Goal: Task Accomplishment & Management: Manage account settings

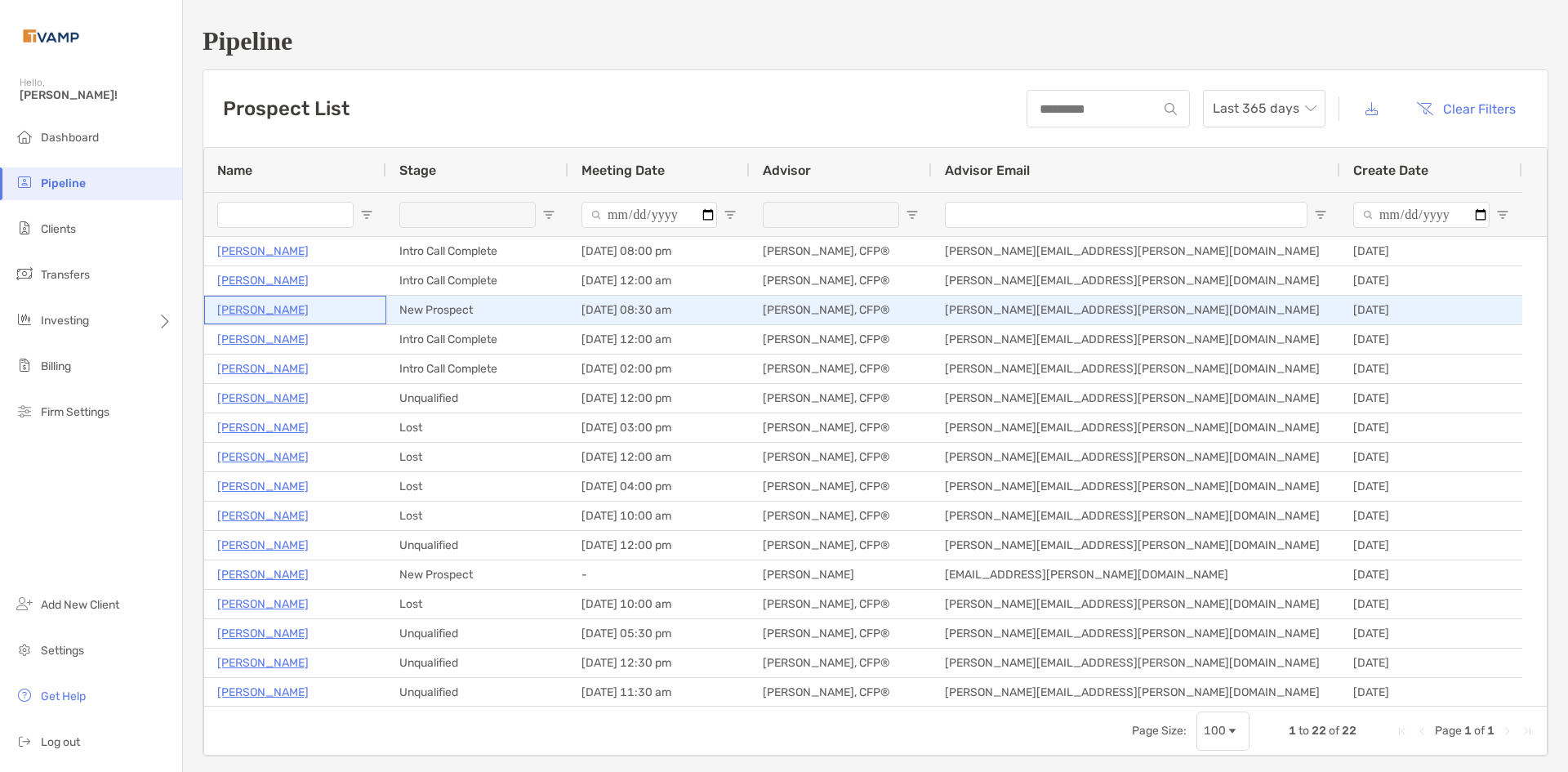
click at [273, 309] on p "[PERSON_NAME]" at bounding box center [262, 310] width 92 height 21
click at [259, 313] on p "[PERSON_NAME]" at bounding box center [262, 310] width 92 height 21
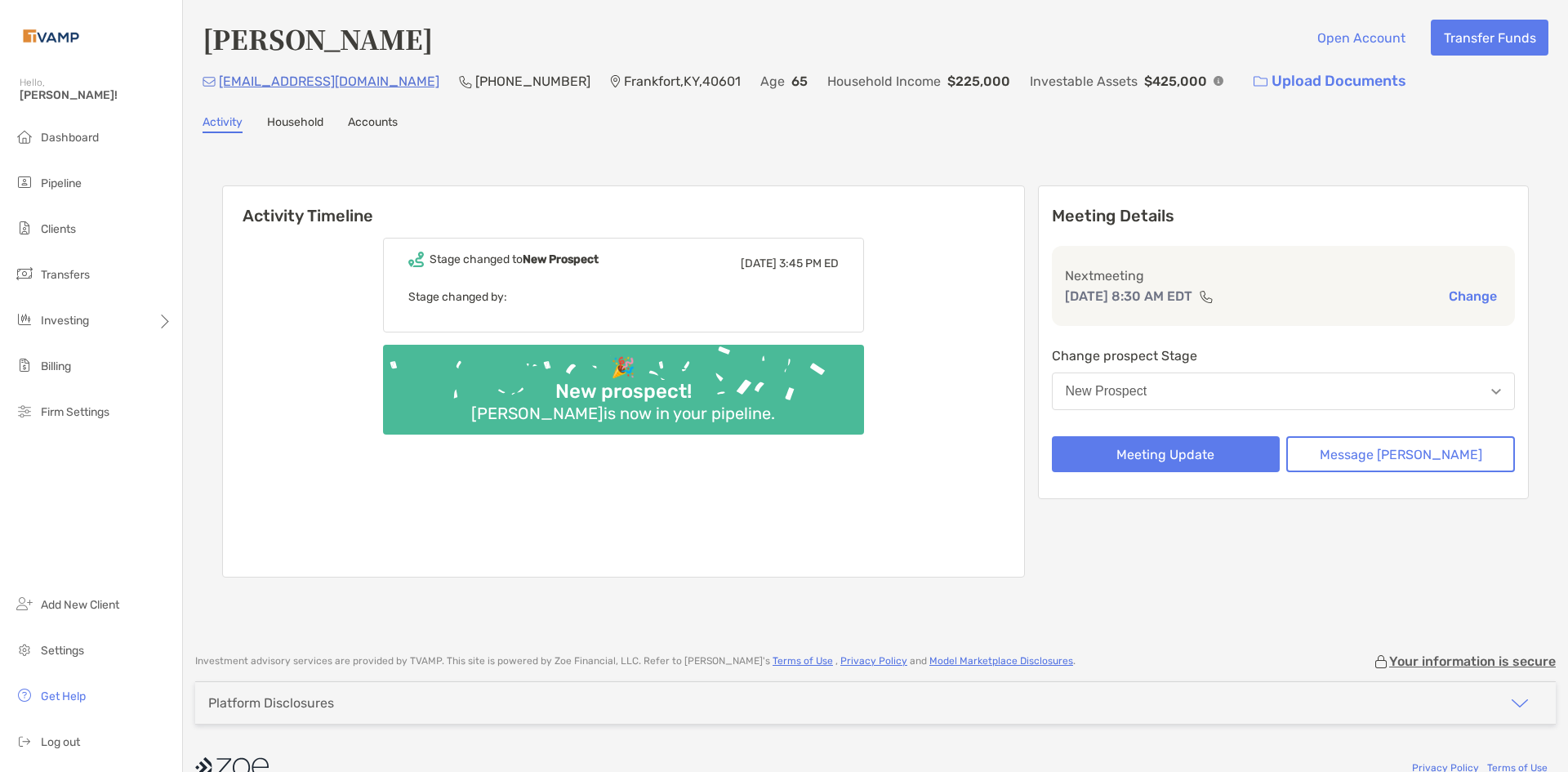
click at [299, 127] on link "Household" at bounding box center [295, 124] width 57 height 18
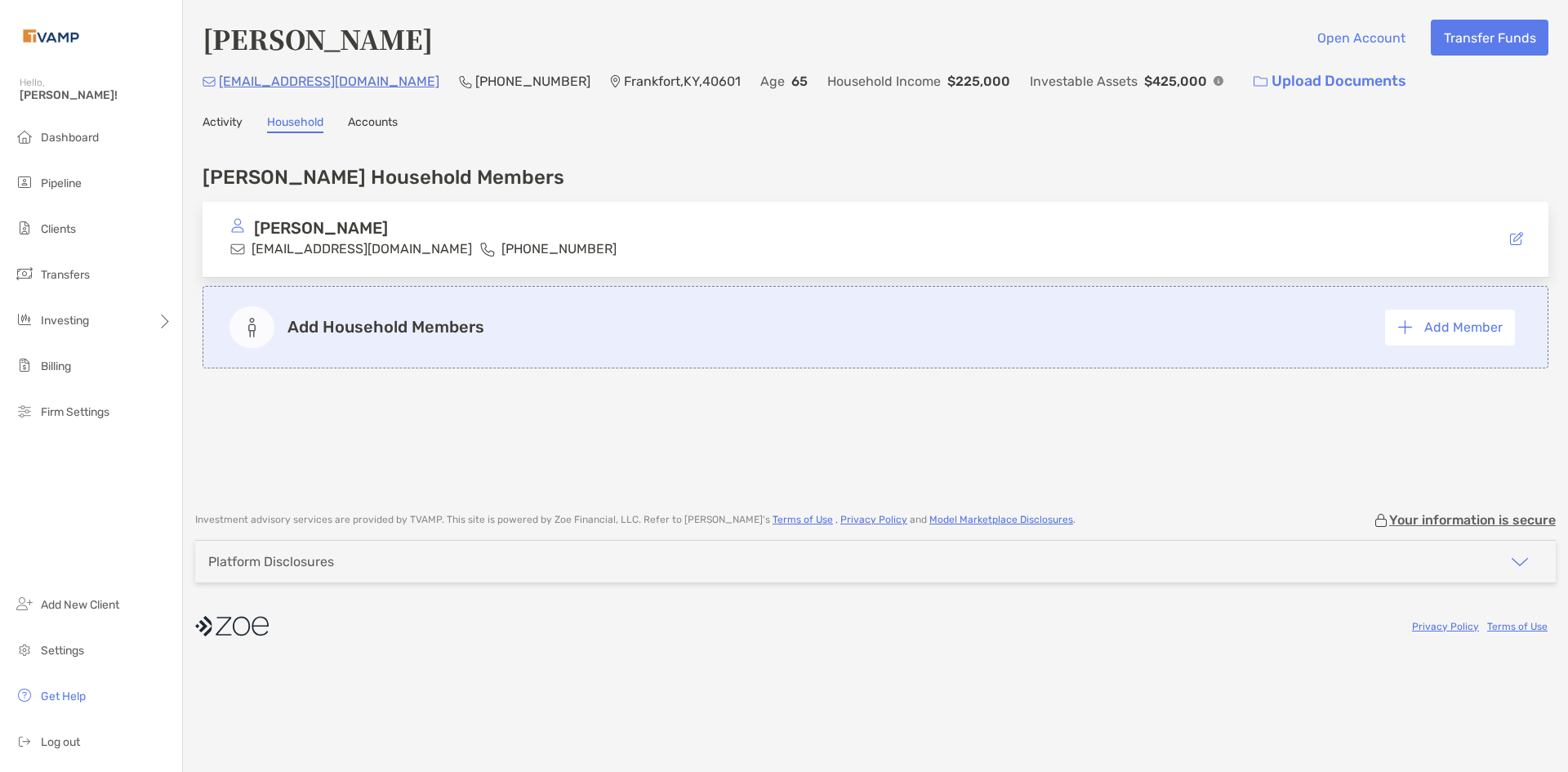
click at [223, 118] on link "Activity" at bounding box center [222, 124] width 40 height 18
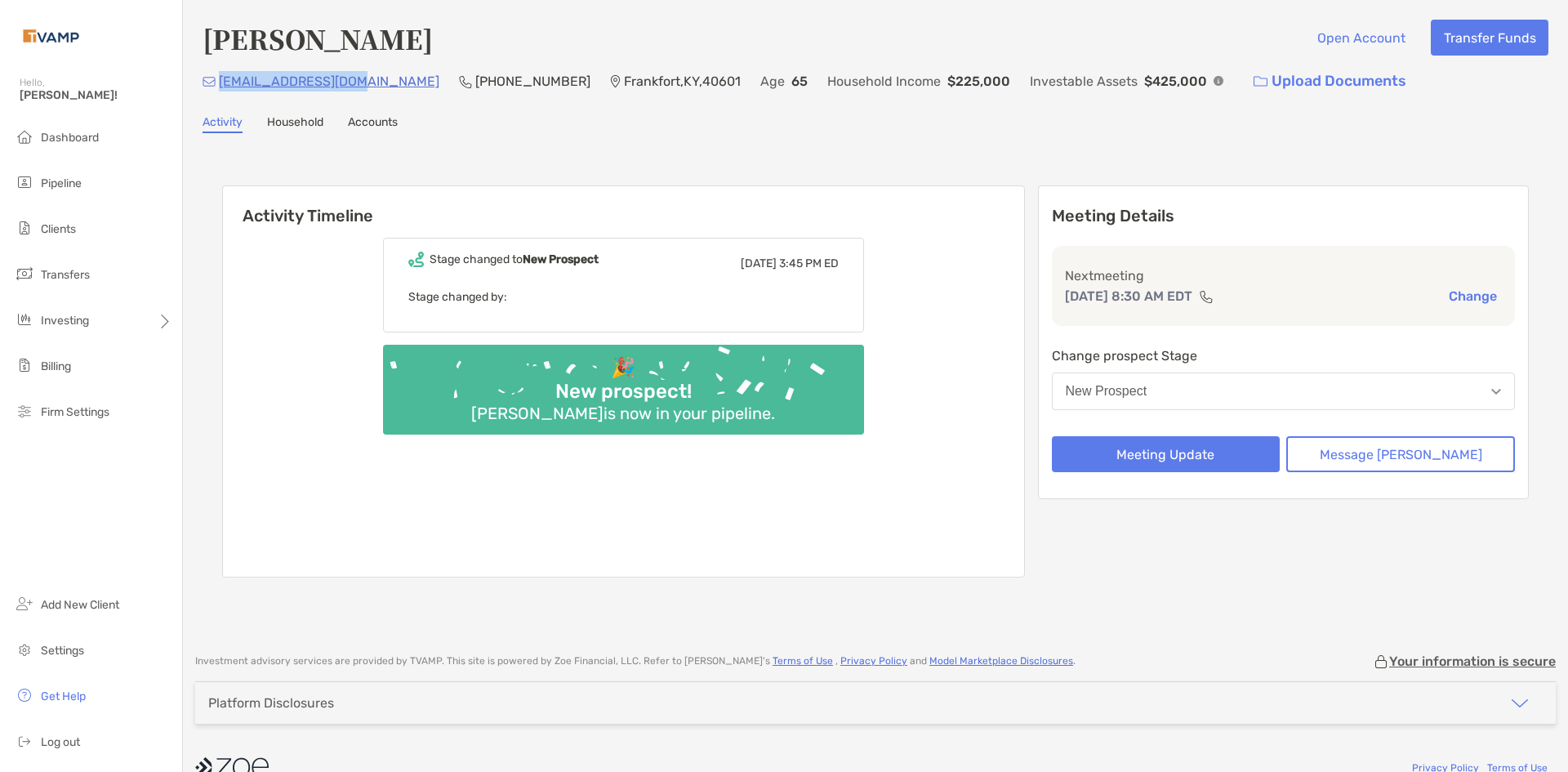
drag, startPoint x: 358, startPoint y: 87, endPoint x: 220, endPoint y: 93, distance: 138.1
click at [220, 93] on div "[EMAIL_ADDRESS][DOMAIN_NAME]" at bounding box center [321, 81] width 237 height 35
